Goal: Task Accomplishment & Management: Manage account settings

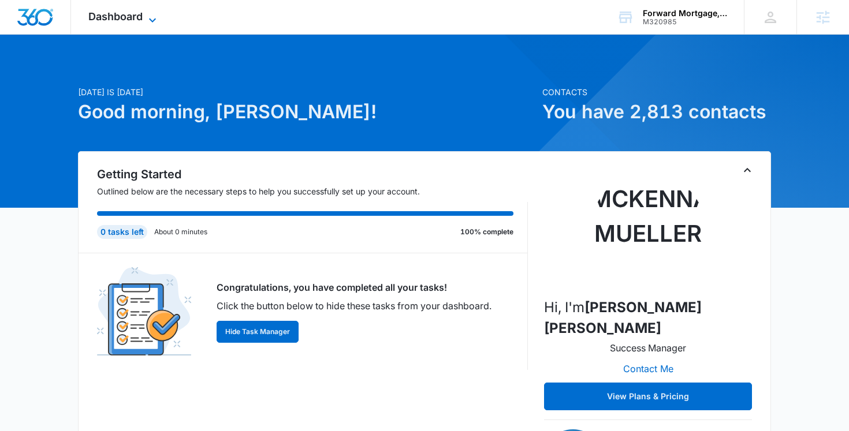
click at [116, 20] on span "Dashboard" at bounding box center [115, 16] width 54 height 12
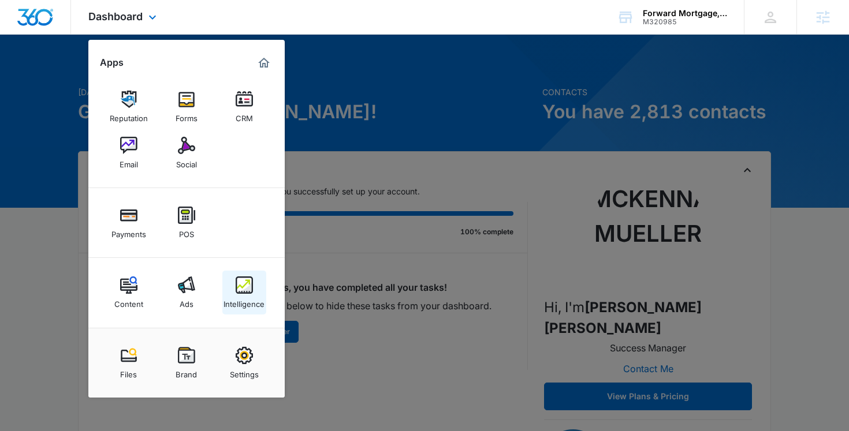
click at [247, 280] on img at bounding box center [244, 284] width 17 height 17
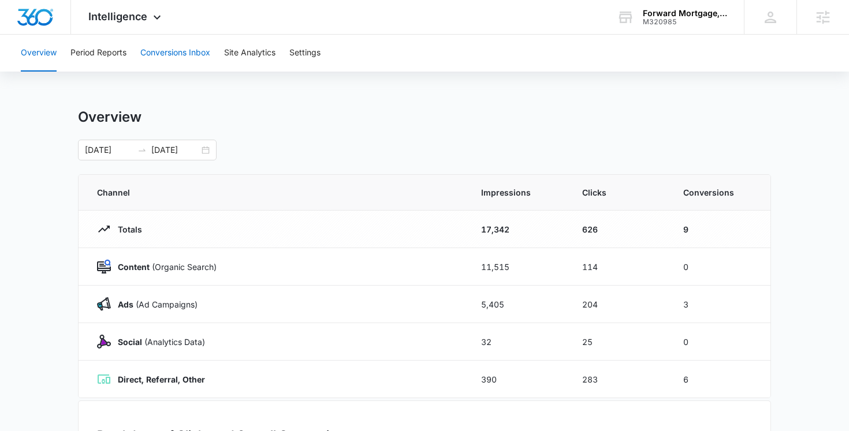
click at [173, 57] on button "Conversions Inbox" at bounding box center [175, 53] width 70 height 37
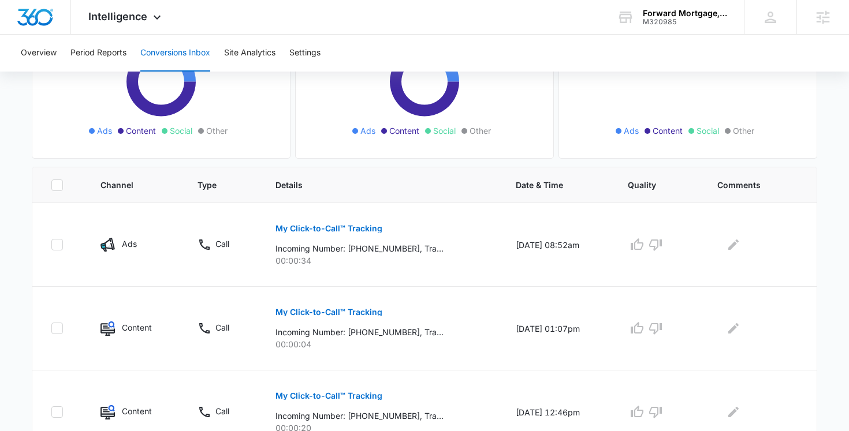
scroll to position [162, 0]
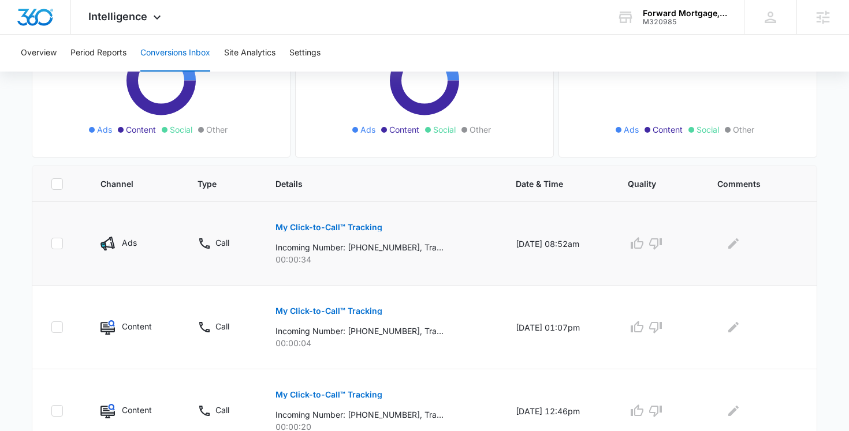
click at [364, 226] on p "My Click-to-Call™ Tracking" at bounding box center [328, 227] width 107 height 8
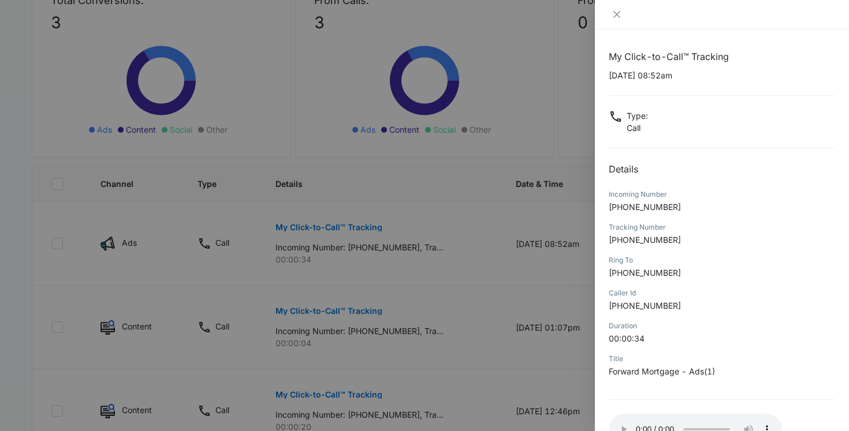
scroll to position [81, 0]
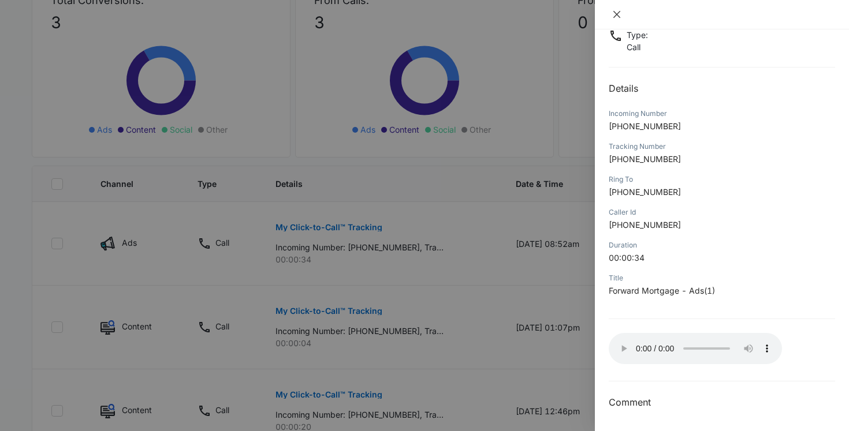
click at [615, 14] on icon "close" at bounding box center [616, 14] width 7 height 7
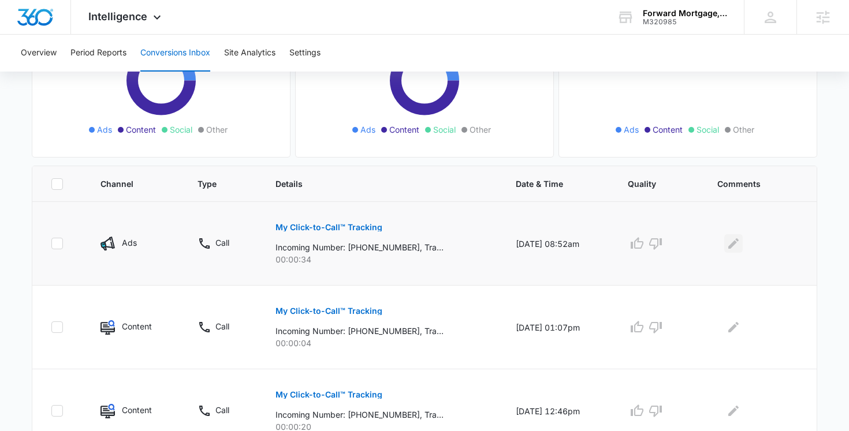
click at [738, 244] on icon "Edit Comments" at bounding box center [733, 244] width 14 height 14
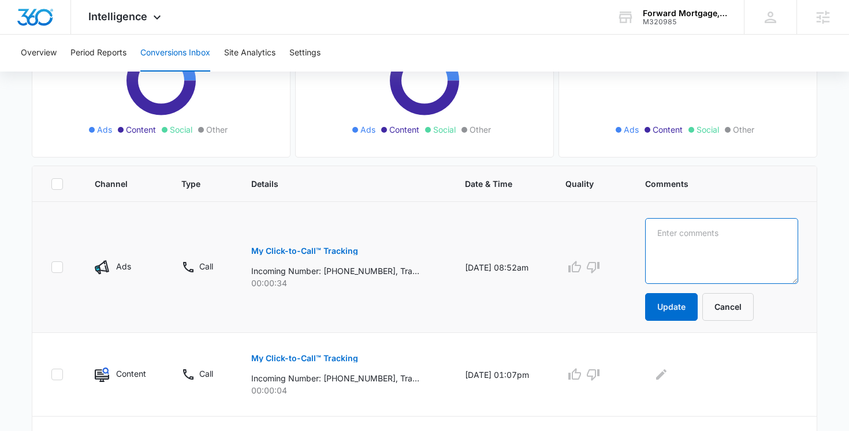
click at [697, 236] on textarea at bounding box center [721, 251] width 153 height 66
type textarea "I could not understand what he was saying"
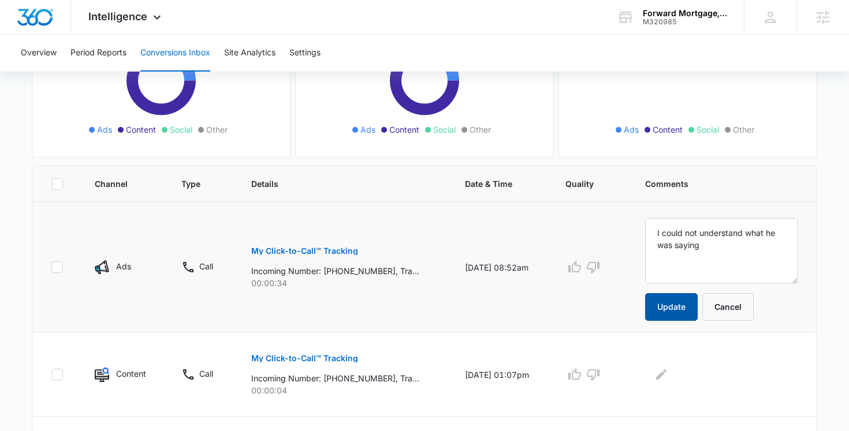
click at [691, 306] on button "Update" at bounding box center [671, 307] width 53 height 28
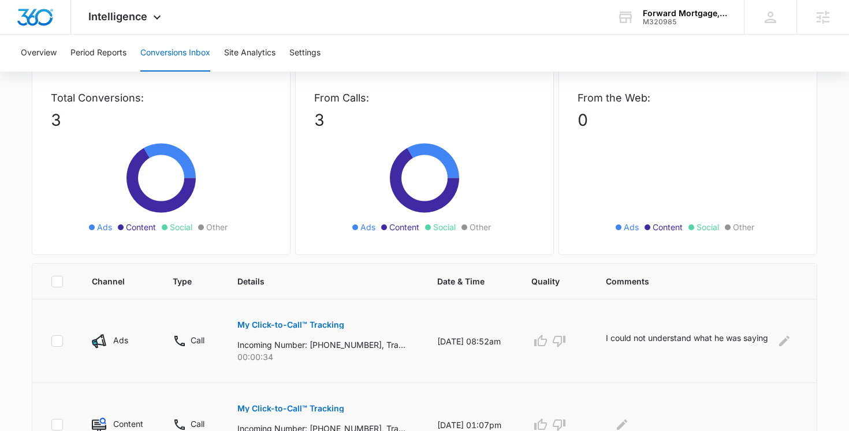
scroll to position [0, 0]
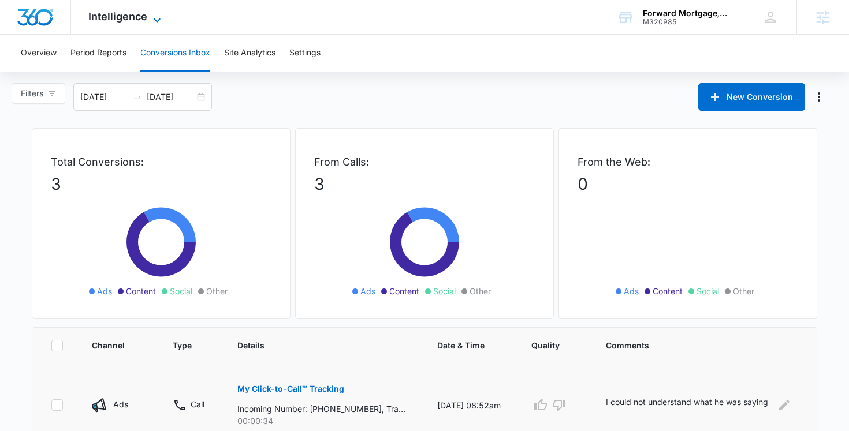
click at [125, 16] on span "Intelligence" at bounding box center [117, 16] width 59 height 12
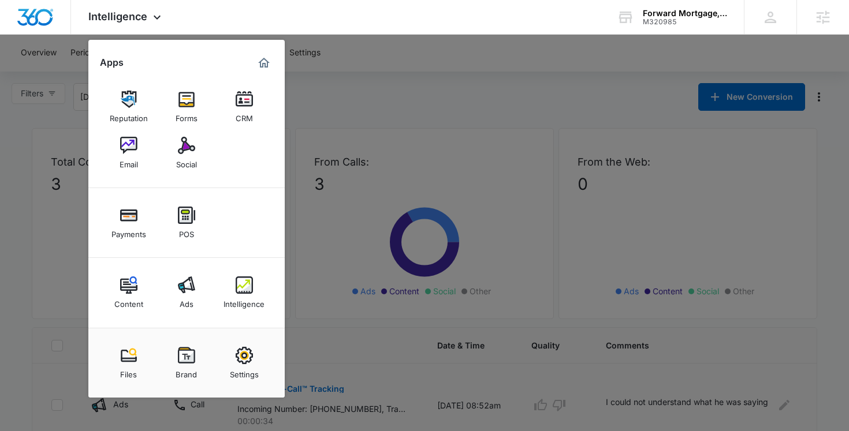
click at [408, 63] on div at bounding box center [424, 215] width 849 height 431
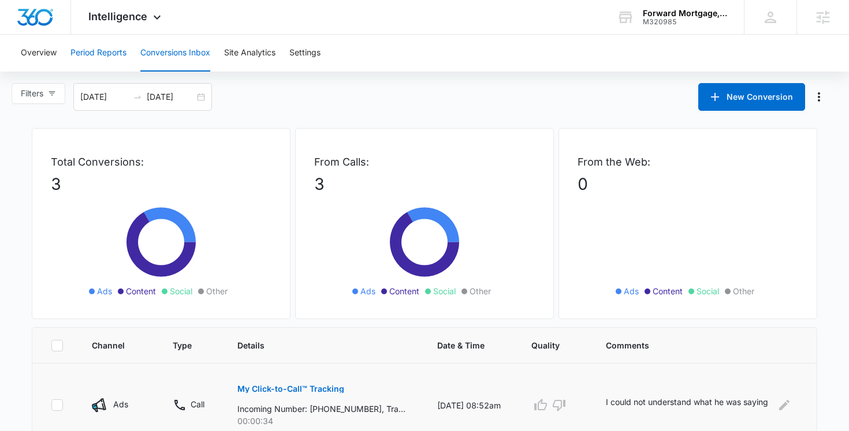
click at [109, 53] on button "Period Reports" at bounding box center [98, 53] width 56 height 37
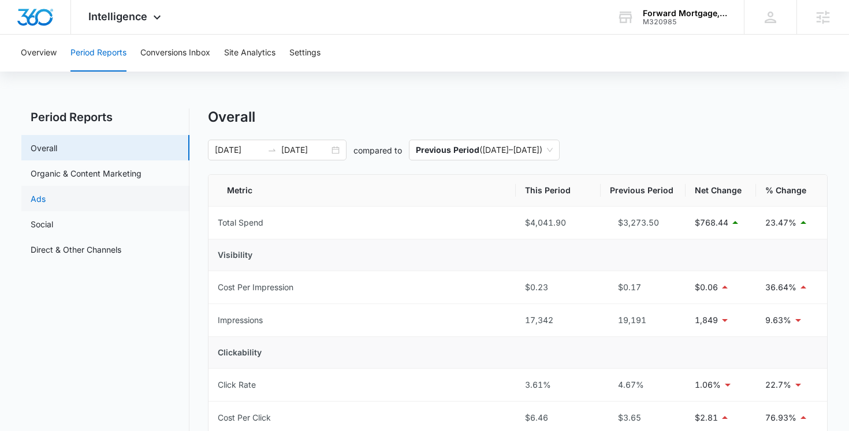
click at [46, 199] on link "Ads" at bounding box center [38, 199] width 15 height 12
